Goal: Book appointment/travel/reservation

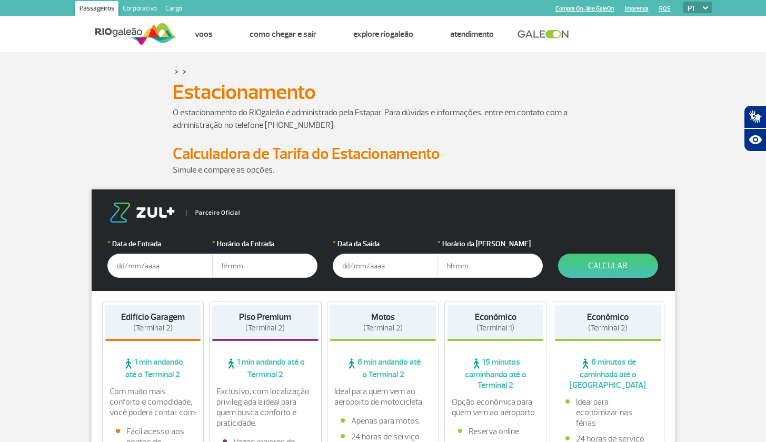
click at [171, 266] on input "text" at bounding box center [159, 266] width 105 height 24
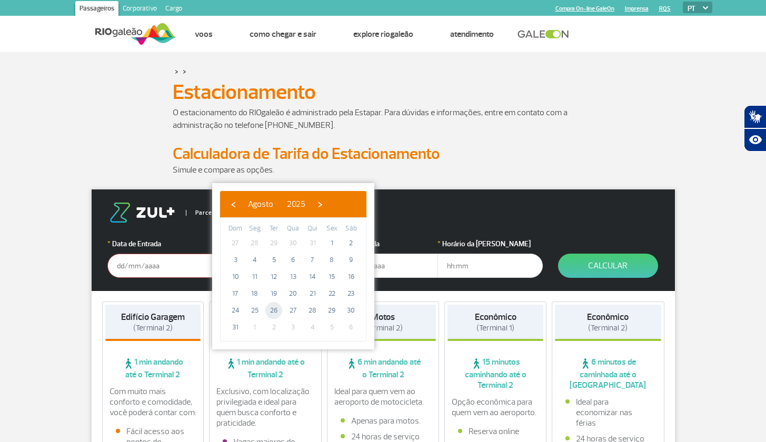
click at [273, 307] on span "26" at bounding box center [273, 310] width 17 height 17
type input "[DATE]"
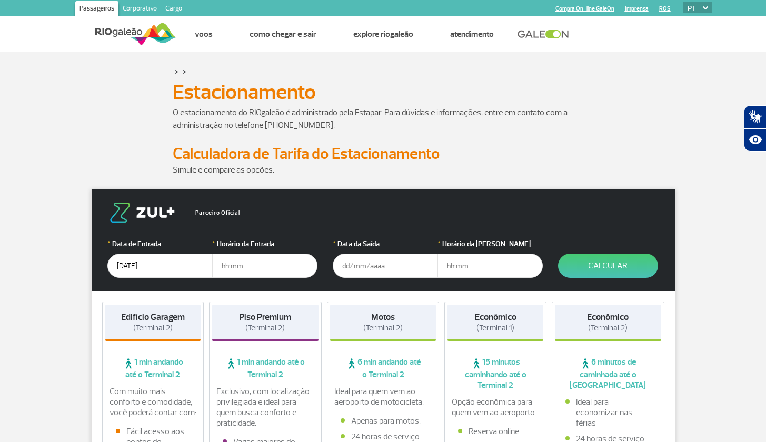
click at [382, 261] on input "text" at bounding box center [385, 266] width 105 height 24
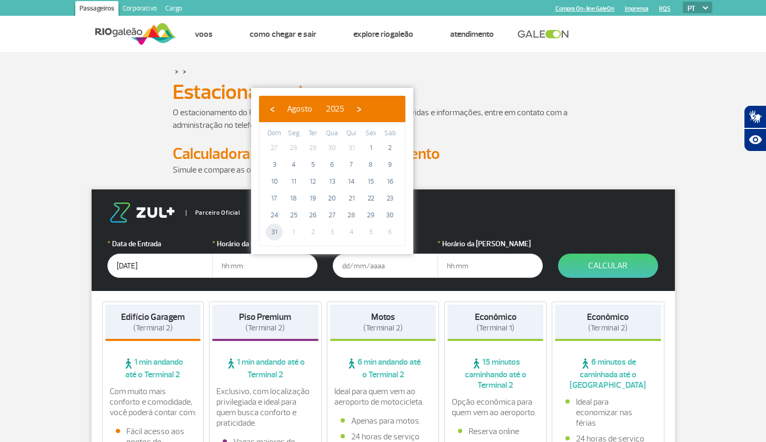
click at [272, 234] on span "31" at bounding box center [274, 232] width 17 height 17
type input "[DATE]"
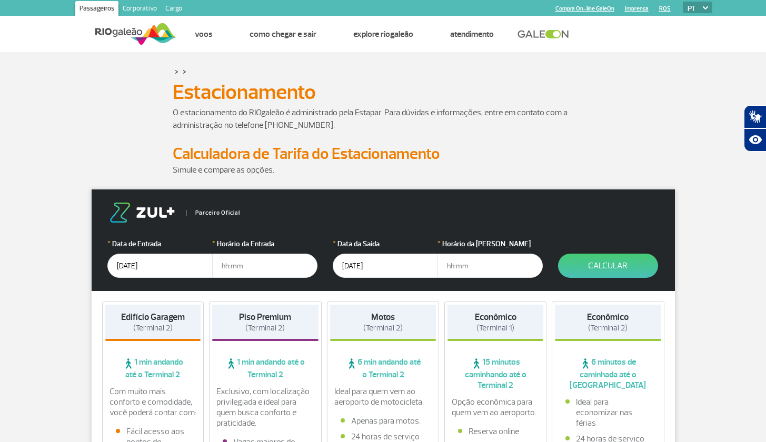
click at [247, 262] on input "text" at bounding box center [264, 266] width 105 height 24
click at [255, 267] on input "text" at bounding box center [264, 266] width 105 height 24
type input "10:00"
click at [481, 260] on input "text" at bounding box center [489, 266] width 105 height 24
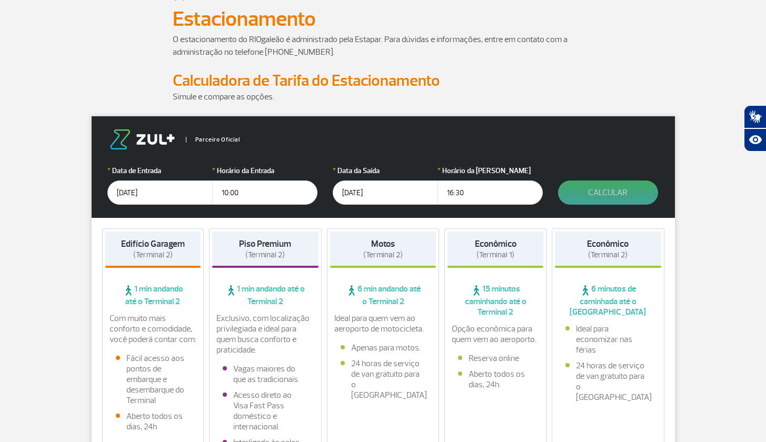
type input "16:30"
click at [612, 192] on button "Calcular" at bounding box center [608, 193] width 100 height 24
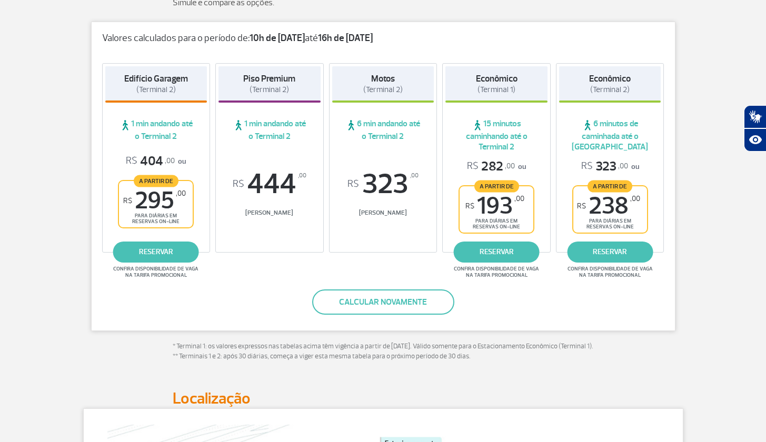
scroll to position [169, 0]
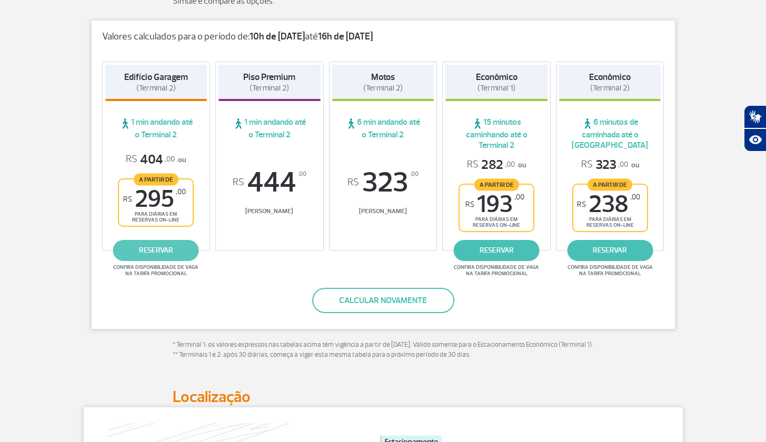
click at [166, 250] on link "reservar" at bounding box center [156, 250] width 86 height 21
